Goal: Information Seeking & Learning: Learn about a topic

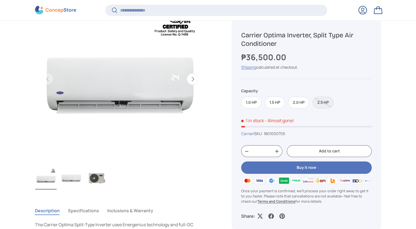
scroll to position [87, 0]
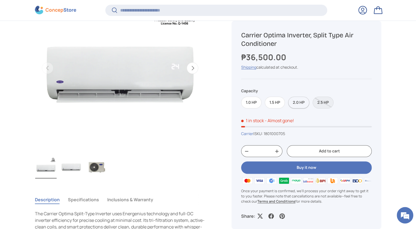
click at [293, 105] on label "2.0 HP" at bounding box center [298, 103] width 21 height 12
click at [193, 69] on button "Next" at bounding box center [193, 68] width 12 height 12
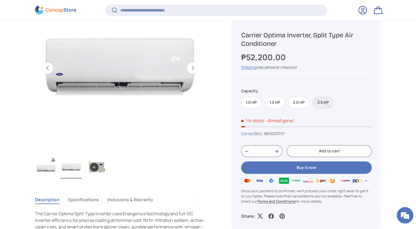
click at [193, 69] on button "Next" at bounding box center [193, 68] width 12 height 12
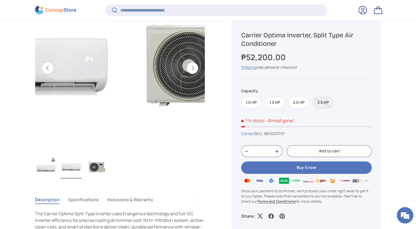
scroll to position [0, 347]
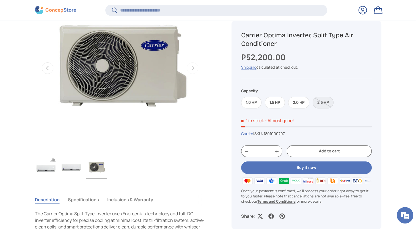
click at [50, 71] on button "Previous" at bounding box center [48, 68] width 12 height 12
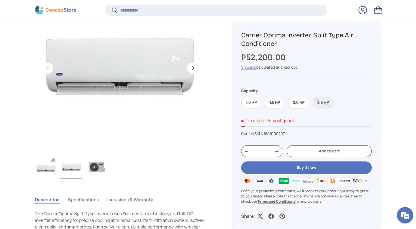
click at [50, 71] on button "Previous" at bounding box center [48, 68] width 12 height 12
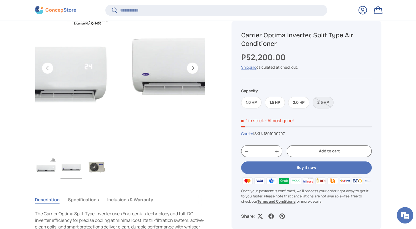
scroll to position [0, 0]
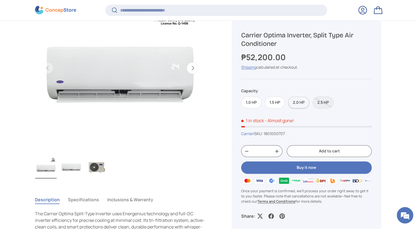
click at [301, 102] on label "2.0 HP" at bounding box center [298, 103] width 21 height 12
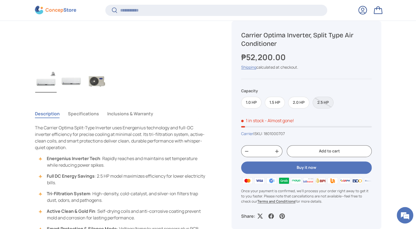
scroll to position [176, 0]
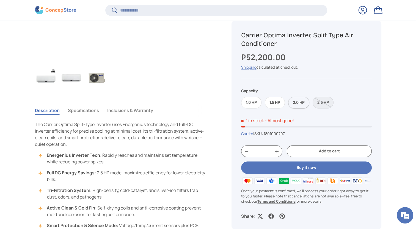
click at [299, 105] on label "2.0 HP" at bounding box center [298, 103] width 21 height 12
click at [89, 110] on button "Specifications" at bounding box center [83, 110] width 31 height 13
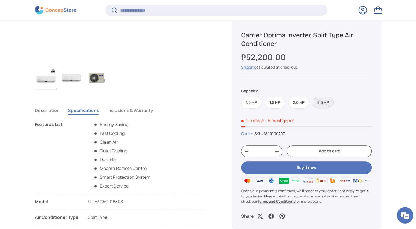
click at [120, 112] on button "Inclusions & Warranty" at bounding box center [130, 110] width 46 height 13
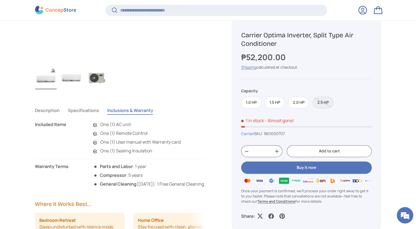
click at [47, 110] on button "Description" at bounding box center [47, 110] width 25 height 13
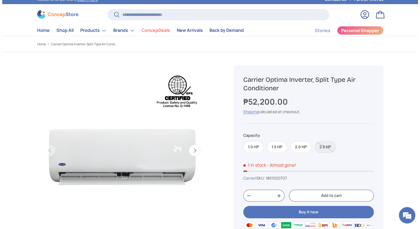
scroll to position [0, 0]
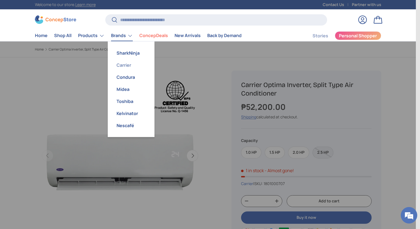
click at [127, 66] on link "Carrier" at bounding box center [131, 65] width 40 height 12
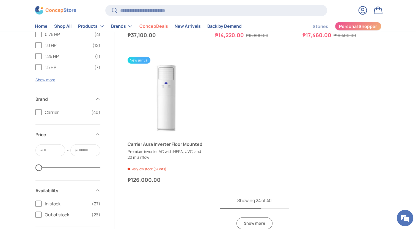
scroll to position [1243, 0]
